Goal: Information Seeking & Learning: Learn about a topic

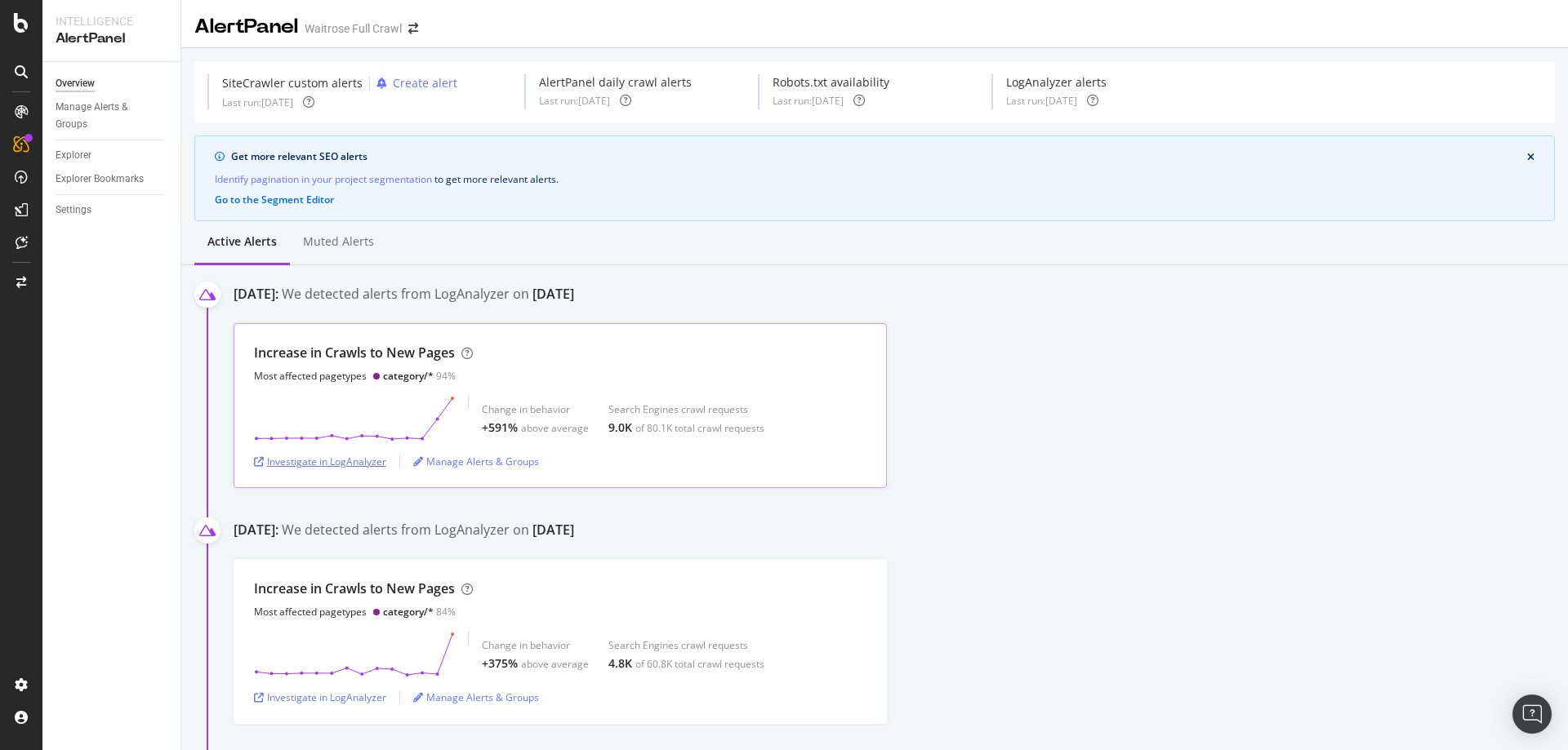
click at [364, 457] on div "Investigate in LogAnalyzer" at bounding box center [320, 461] width 132 height 14
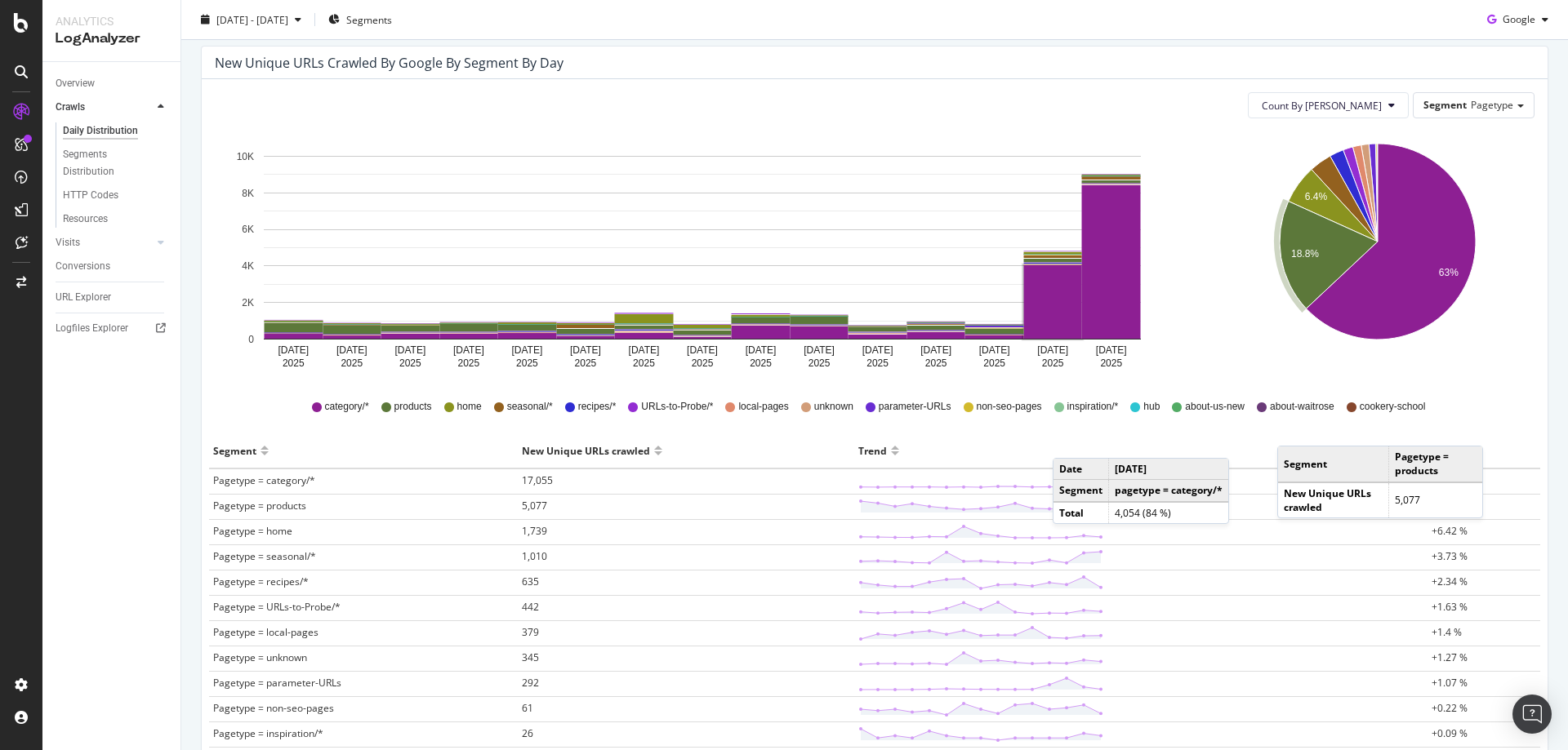
scroll to position [163, 0]
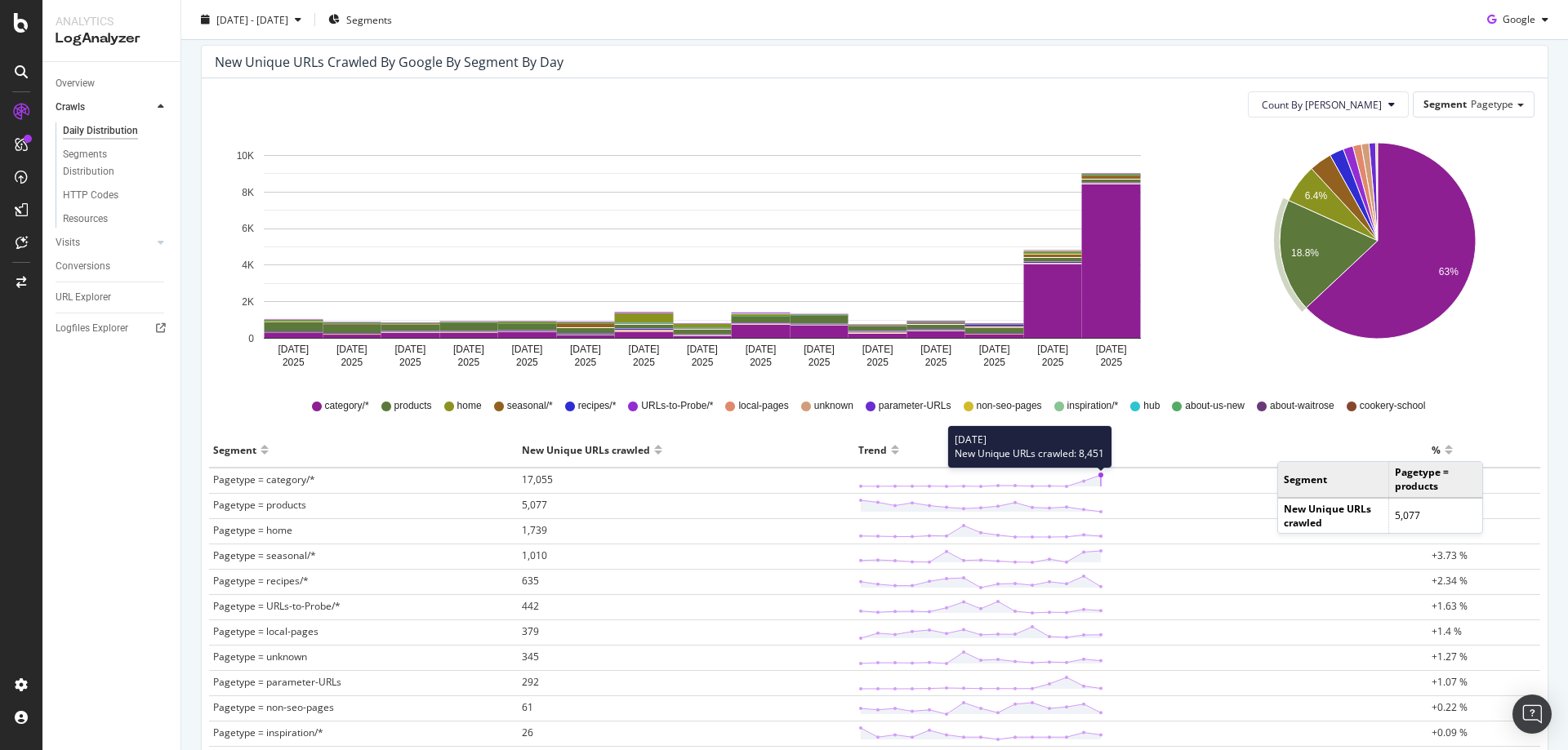
click at [1098, 476] on circle at bounding box center [1100, 475] width 5 height 5
click at [545, 483] on span "17,055" at bounding box center [537, 480] width 31 height 14
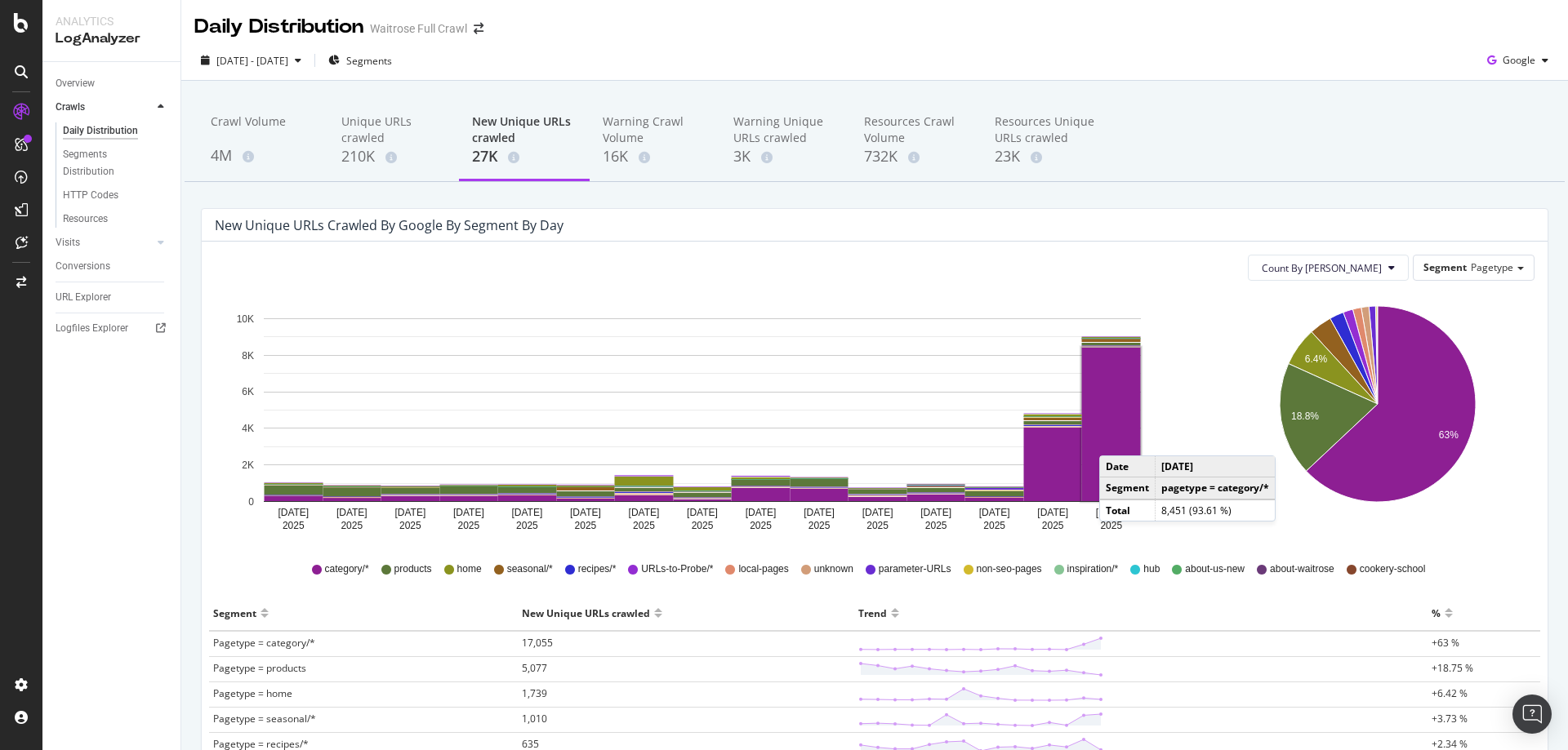
click at [1115, 439] on rect "A chart." at bounding box center [1111, 424] width 59 height 153
